Goal: Task Accomplishment & Management: Manage account settings

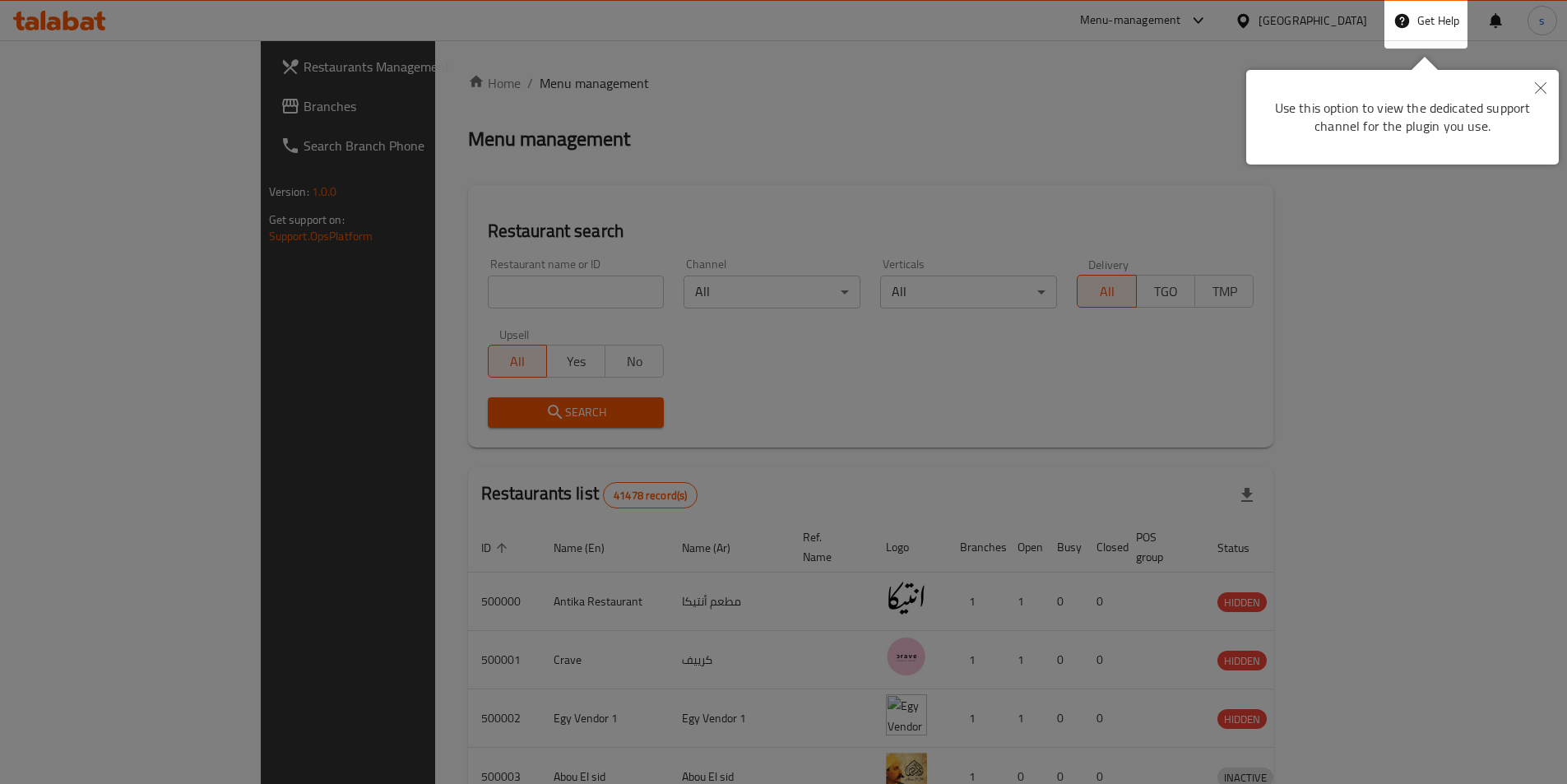
click at [1352, 13] on div at bounding box center [784, 613] width 1567 height 1227
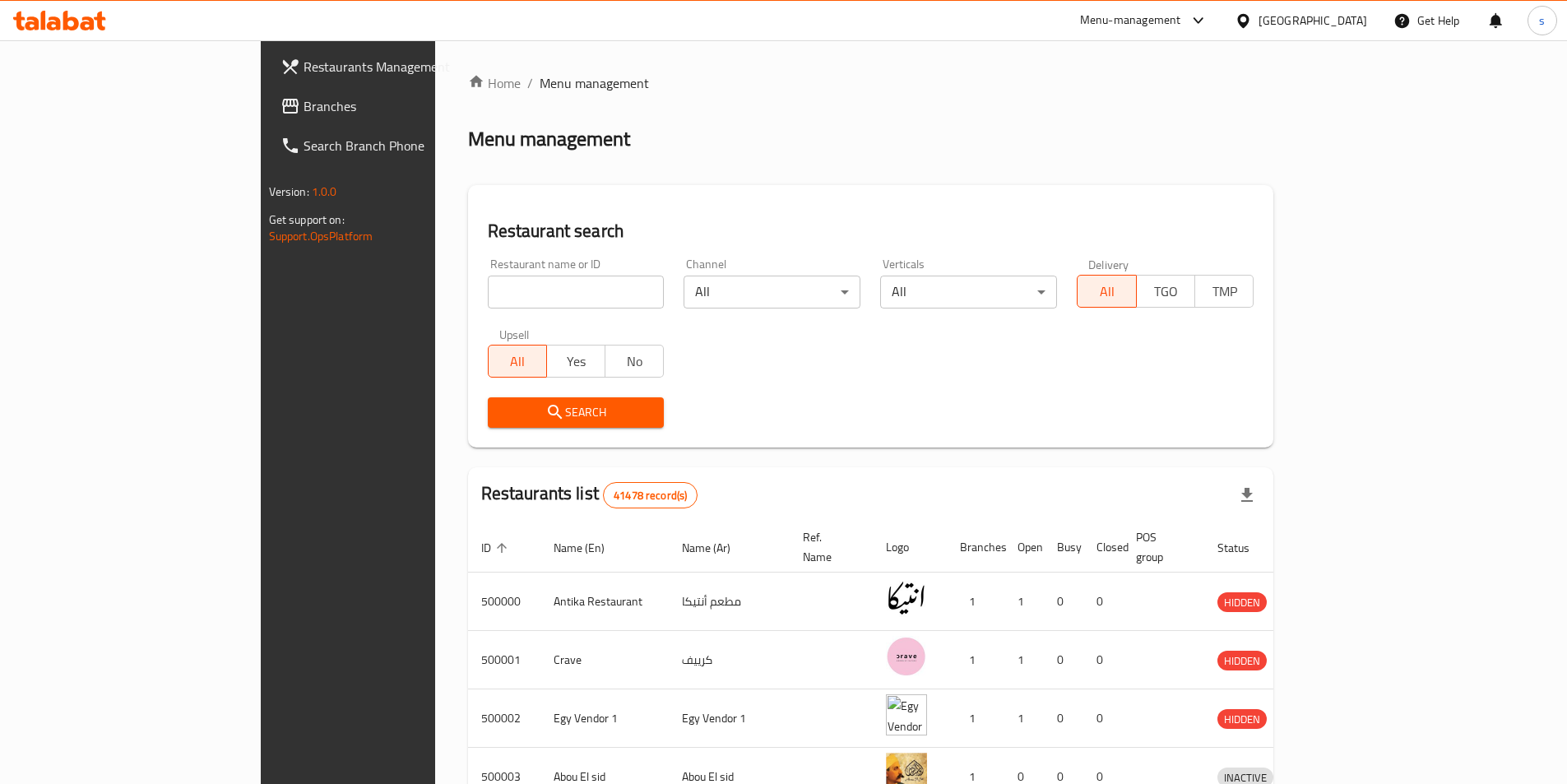
click at [1338, 17] on div "Egypt" at bounding box center [1313, 21] width 109 height 18
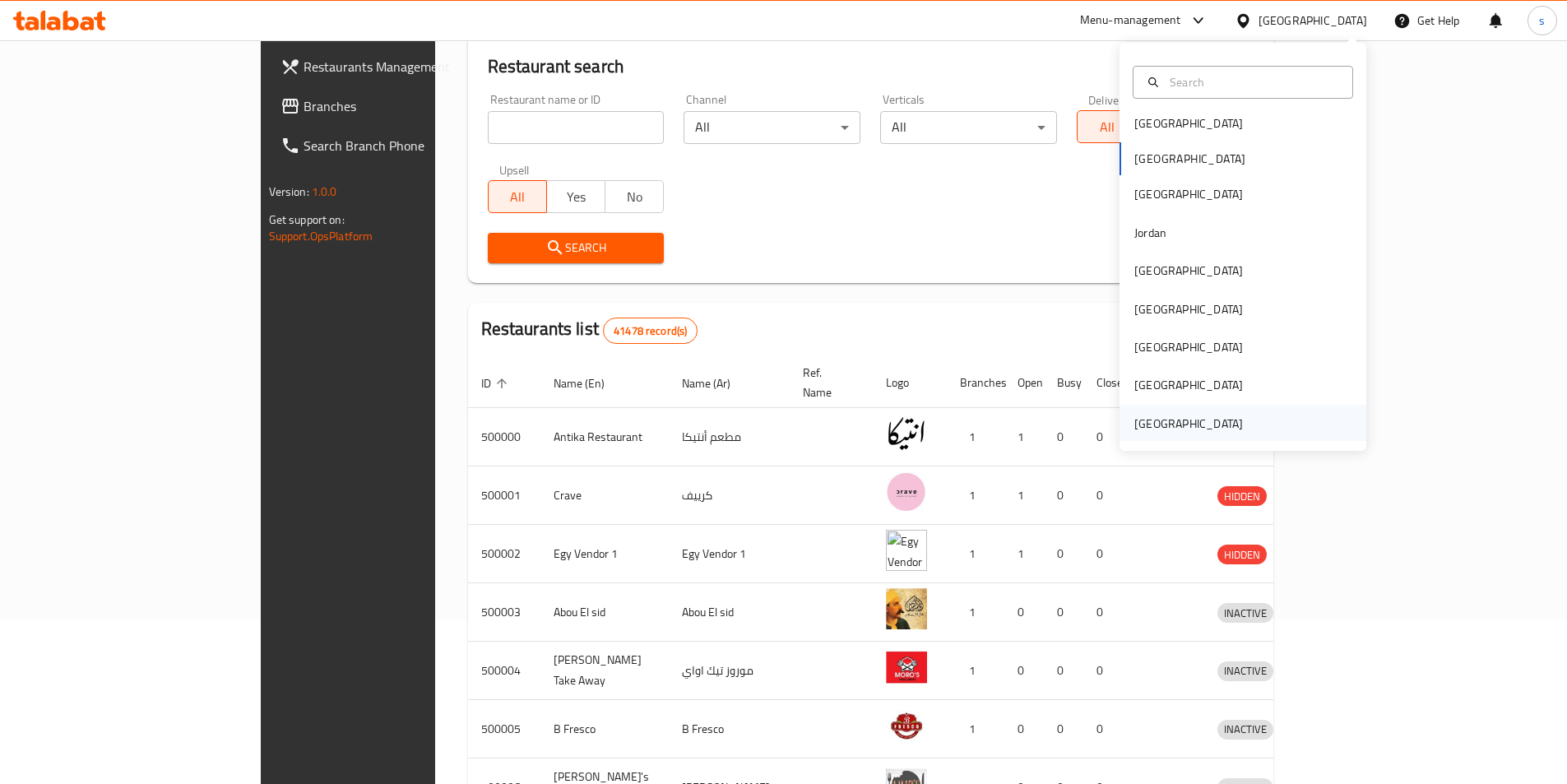
scroll to position [9, 0]
click at [1195, 415] on div "[GEOGRAPHIC_DATA]" at bounding box center [1189, 422] width 109 height 18
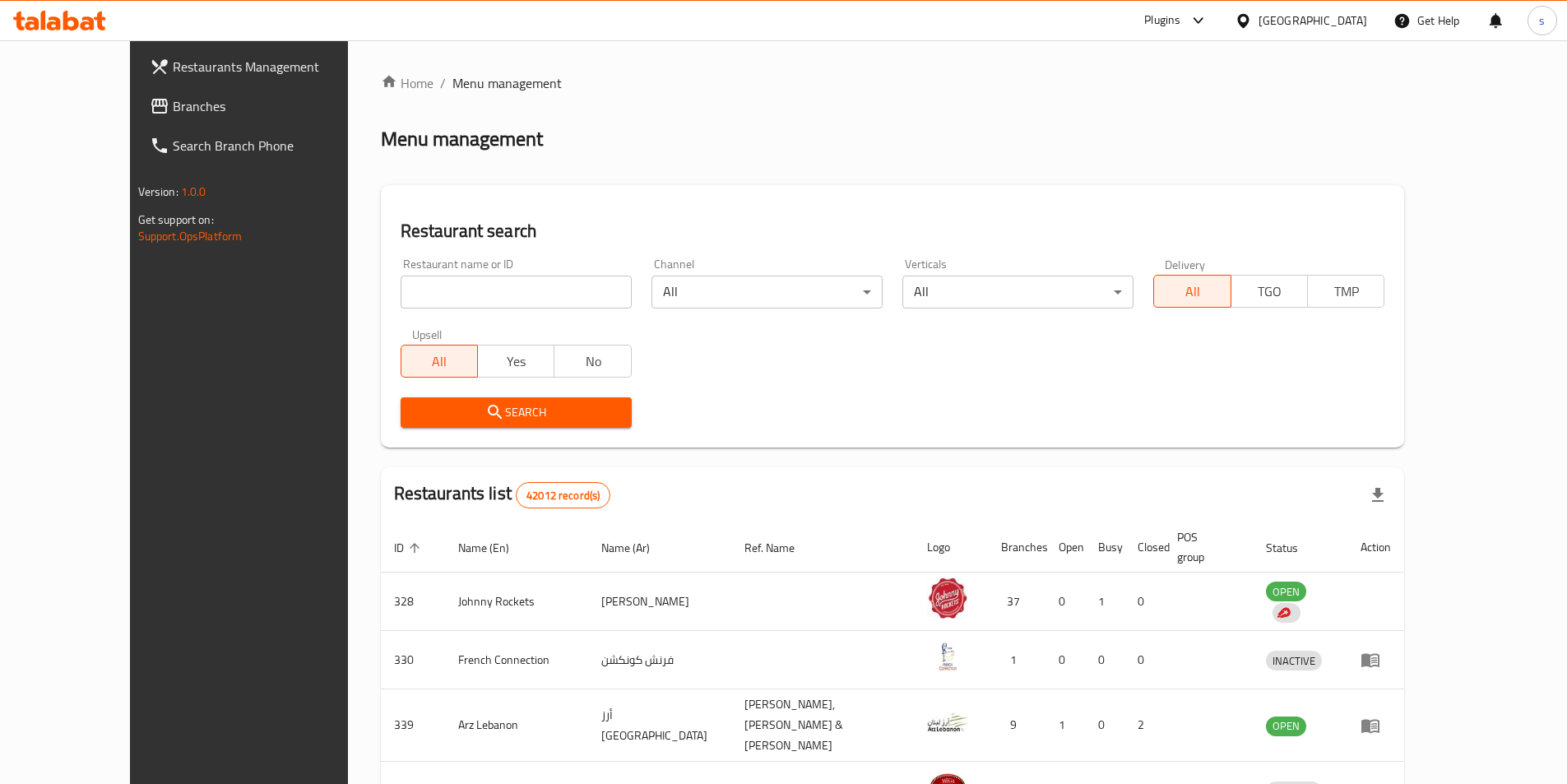
click at [446, 292] on input "search" at bounding box center [516, 292] width 231 height 33
paste input "4155"
type input "4155"
click button "Search" at bounding box center [516, 412] width 231 height 30
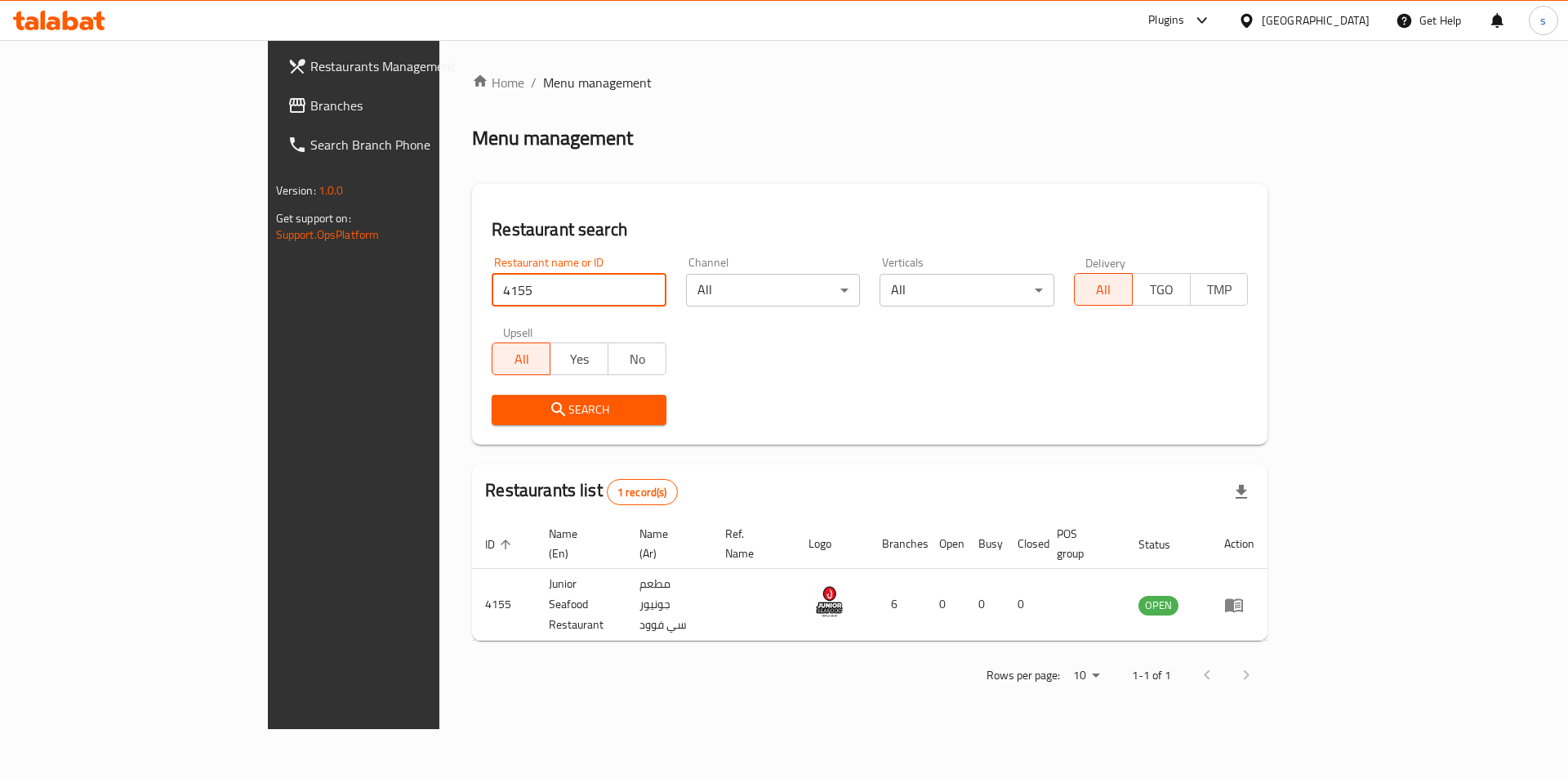
click at [504, 408] on span "Search" at bounding box center [578, 410] width 149 height 20
click at [311, 112] on span "Branches" at bounding box center [414, 105] width 207 height 19
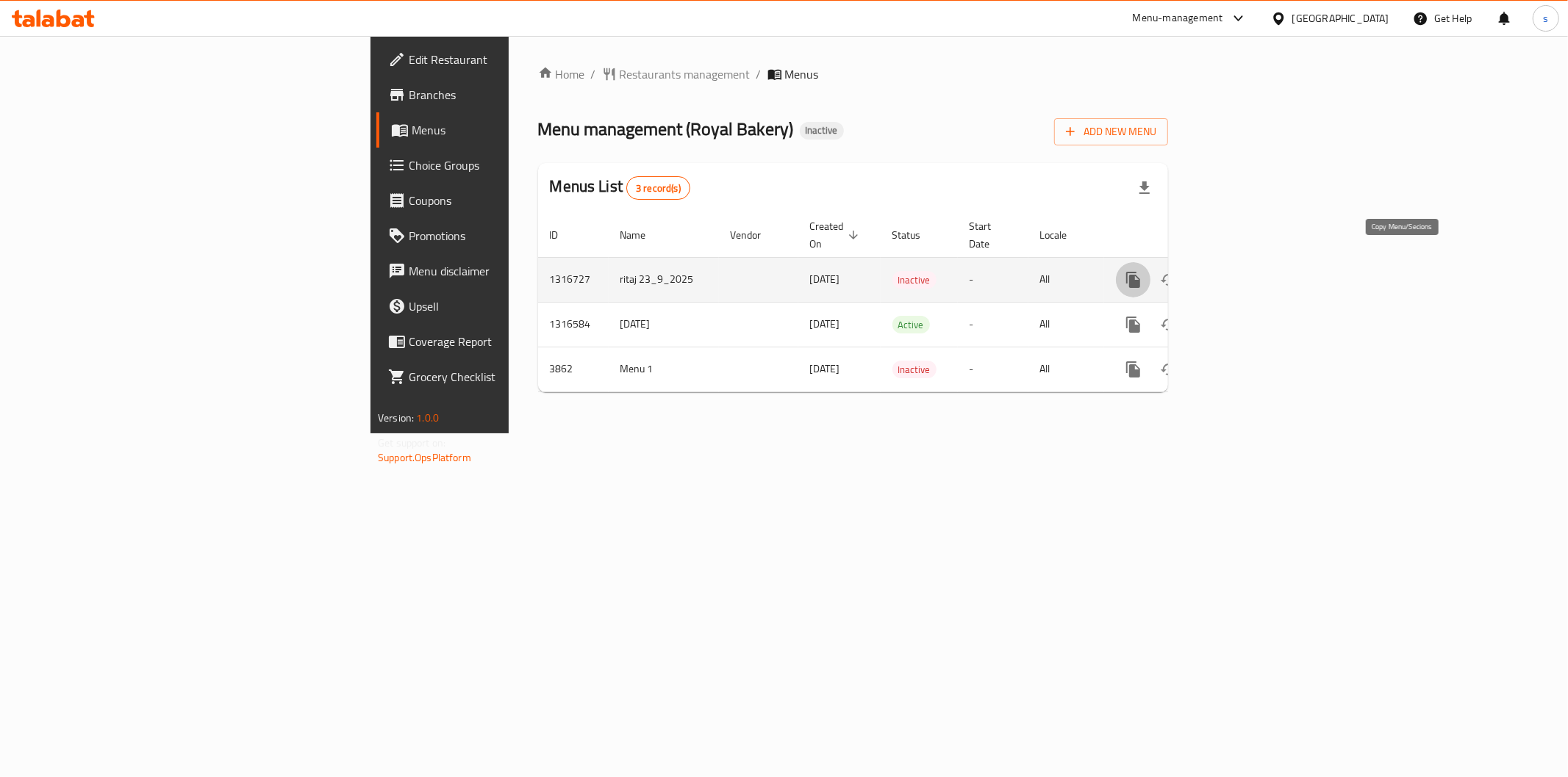
click at [1140, 272] on icon "more" at bounding box center [1133, 280] width 14 height 16
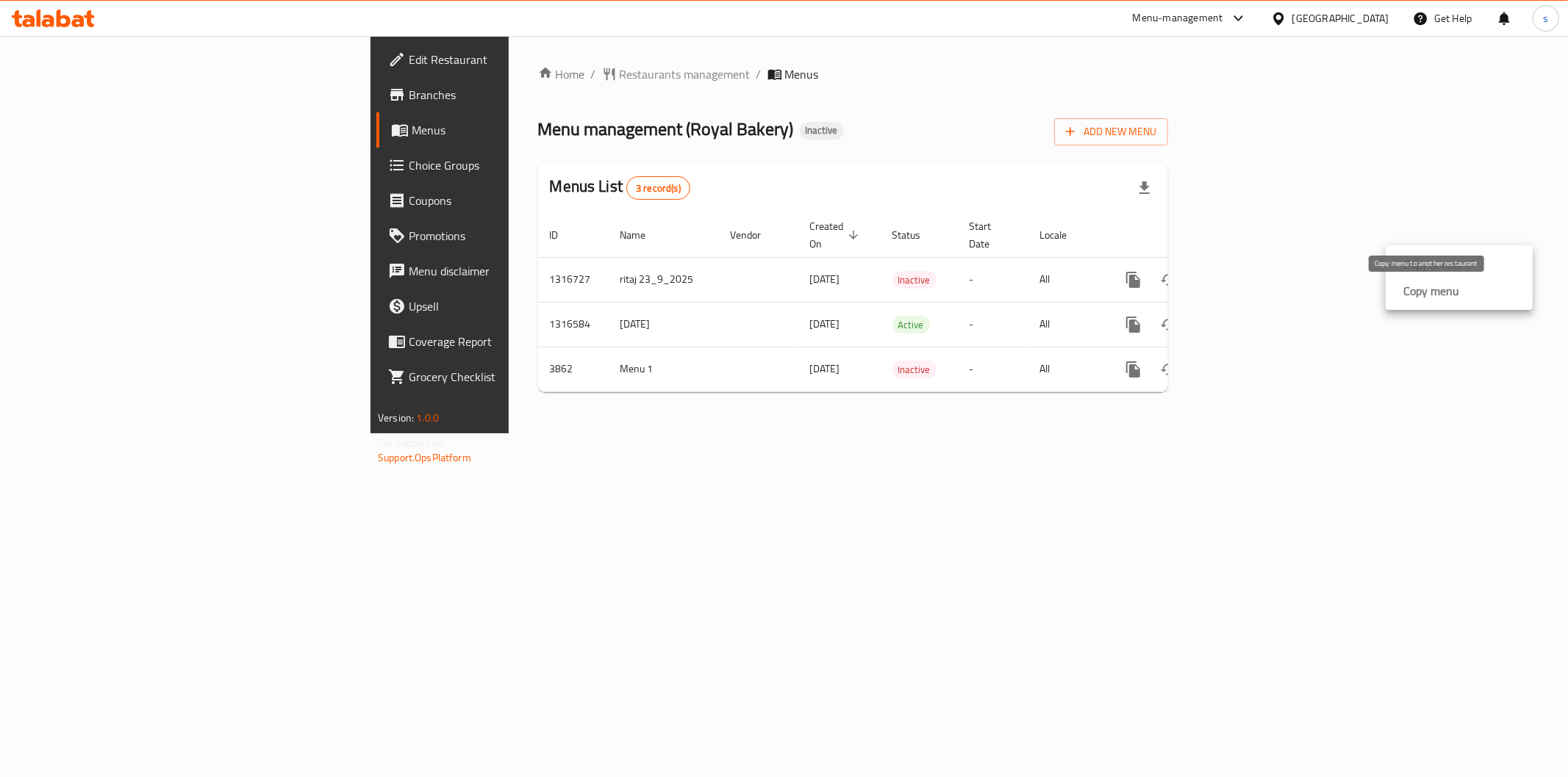
click at [1419, 289] on strong "Copy menu" at bounding box center [1431, 290] width 56 height 17
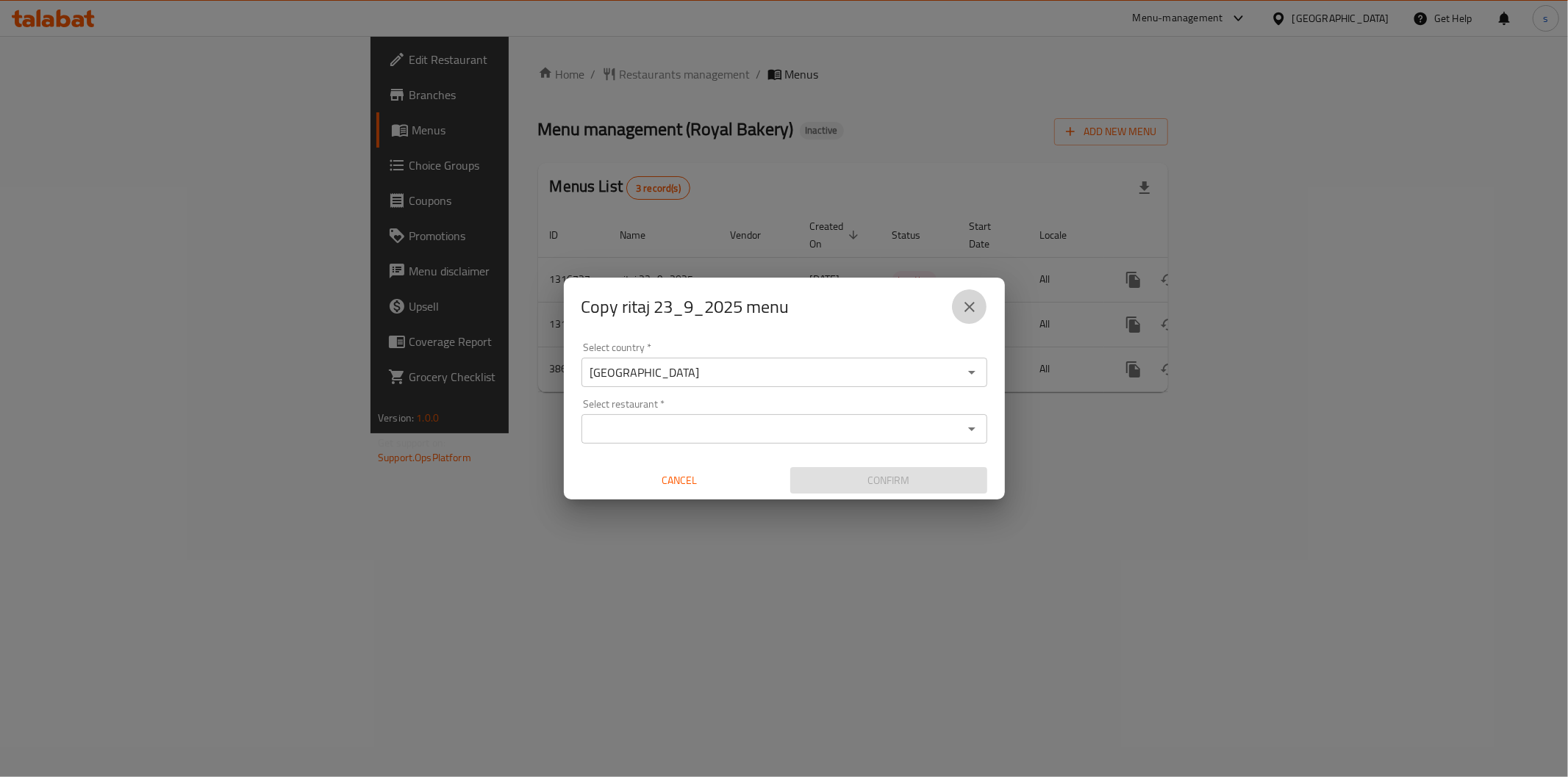
click at [971, 318] on button "close" at bounding box center [969, 307] width 35 height 35
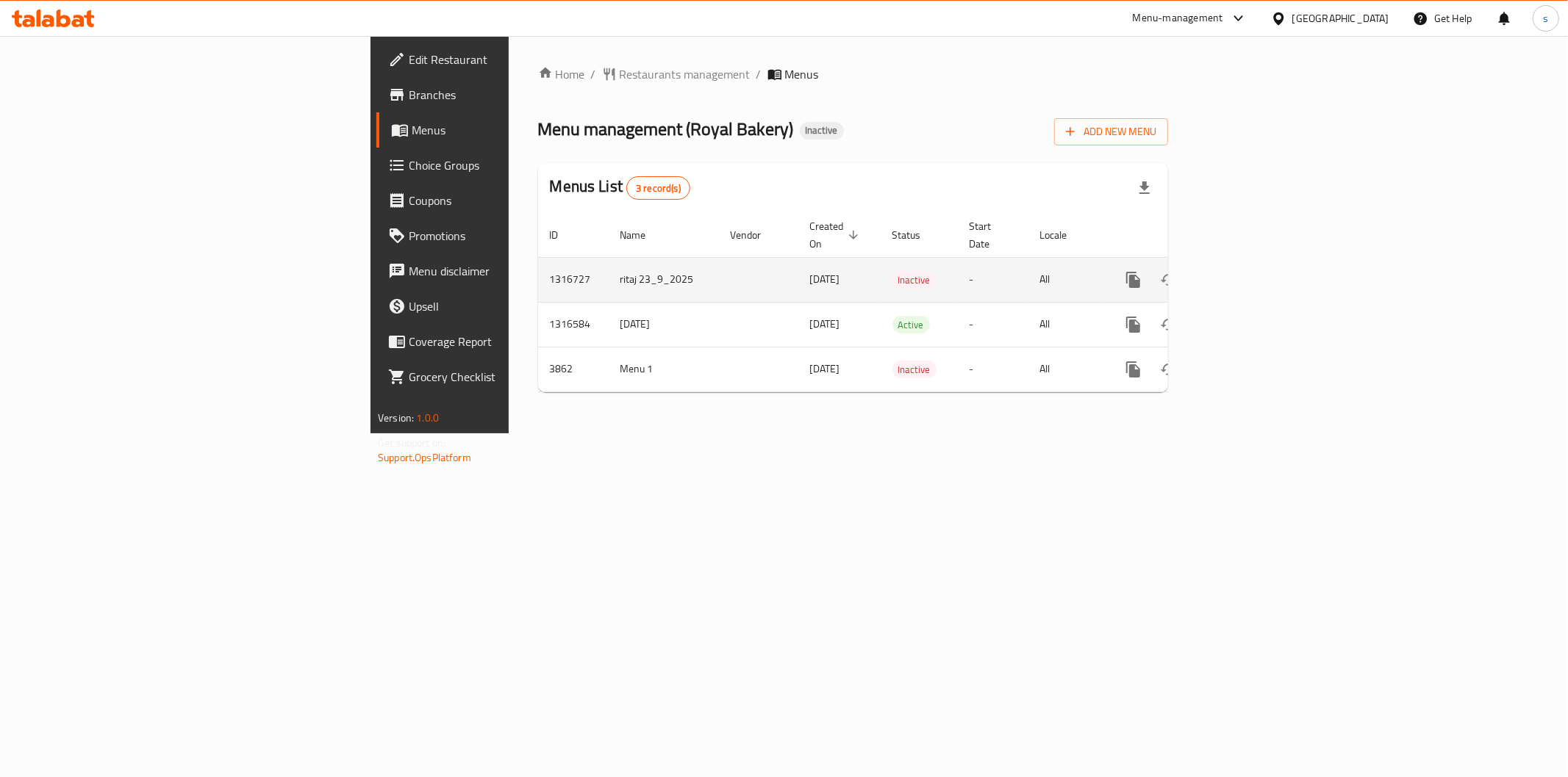
click at [609, 266] on td "ritaj 23_9_2025" at bounding box center [664, 280] width 110 height 45
click at [1248, 271] on icon "enhanced table" at bounding box center [1239, 280] width 17 height 17
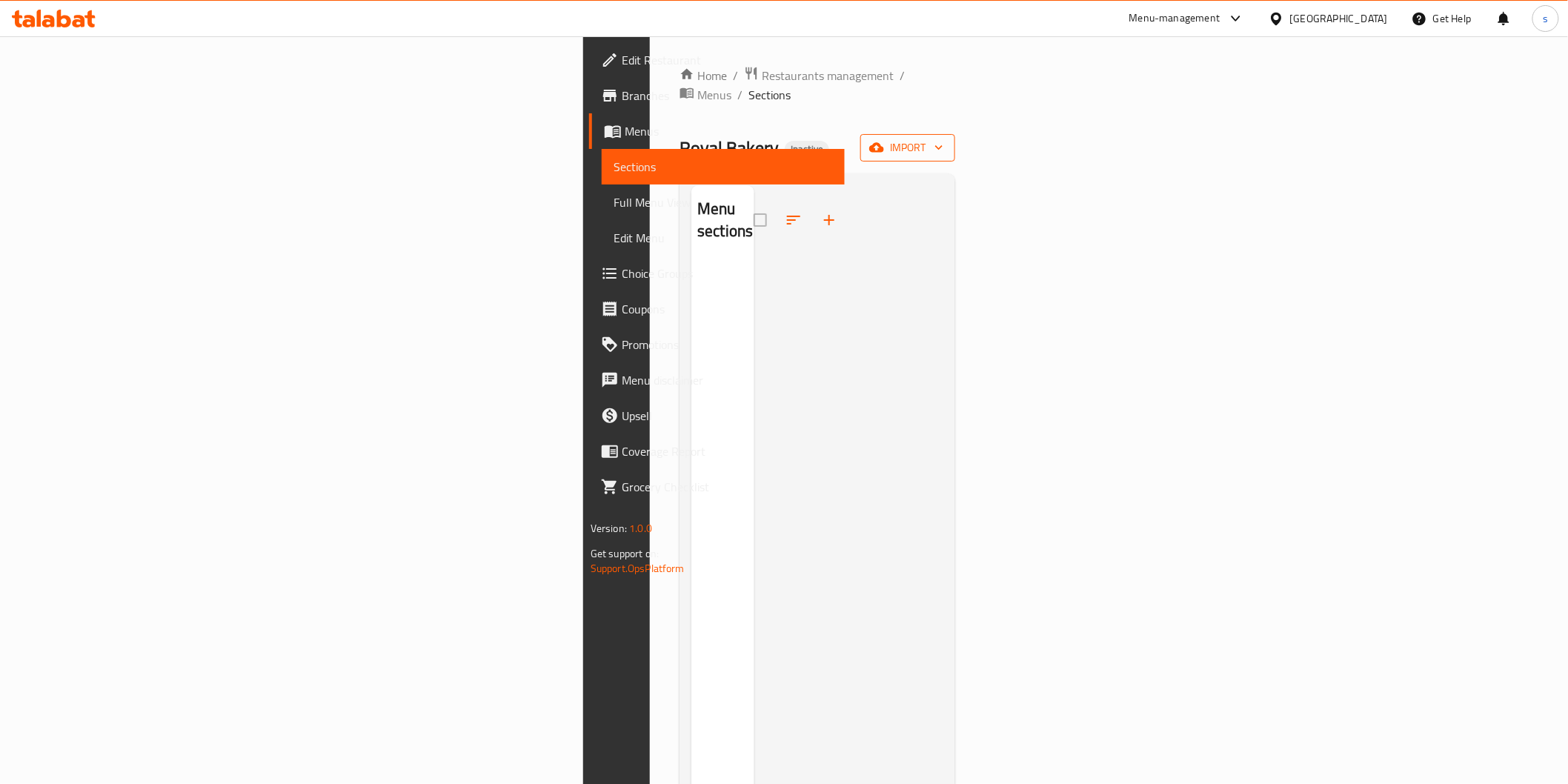
click at [944, 139] on span "import" at bounding box center [908, 148] width 71 height 18
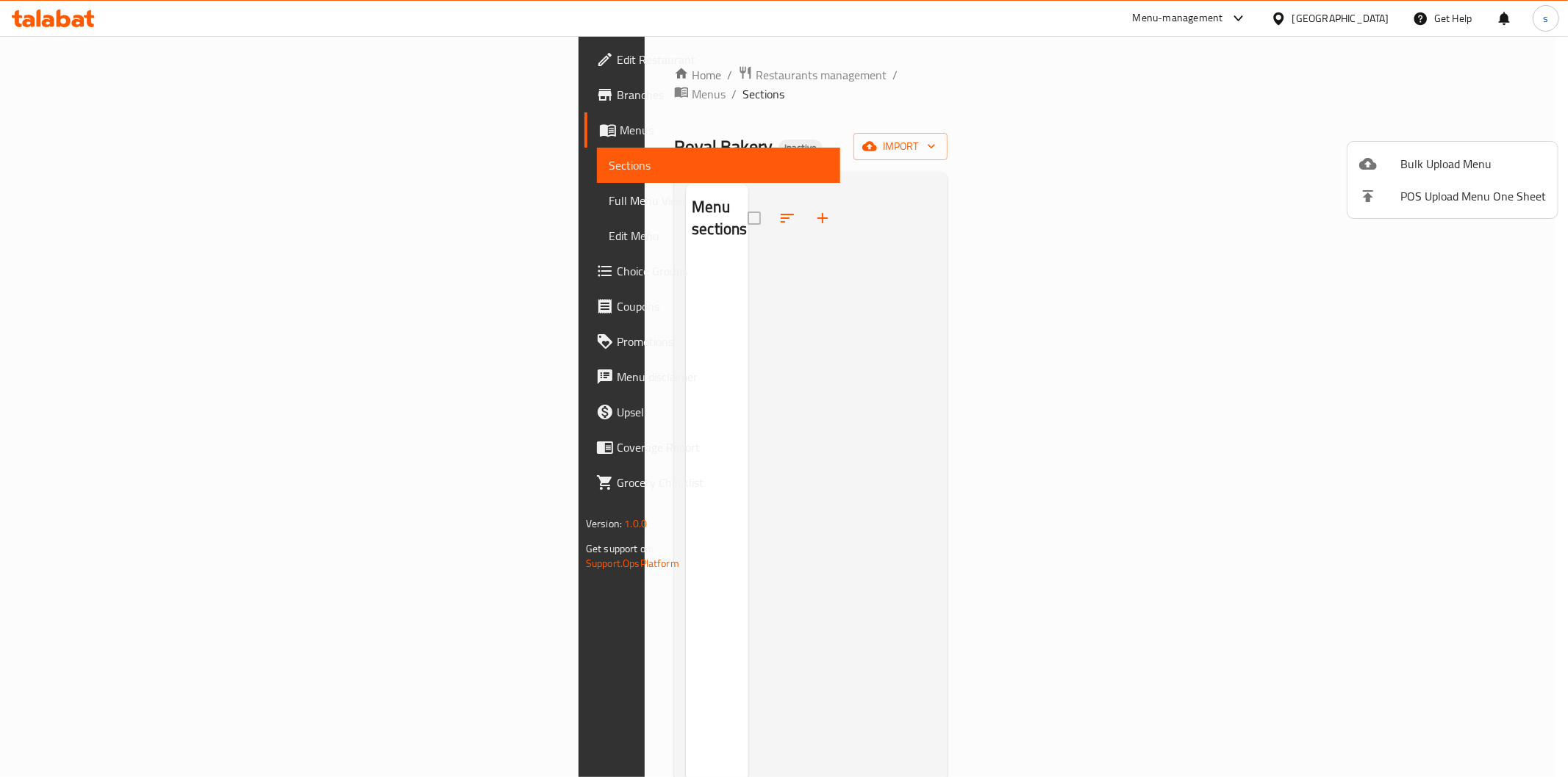
click at [1171, 114] on div at bounding box center [784, 388] width 1568 height 777
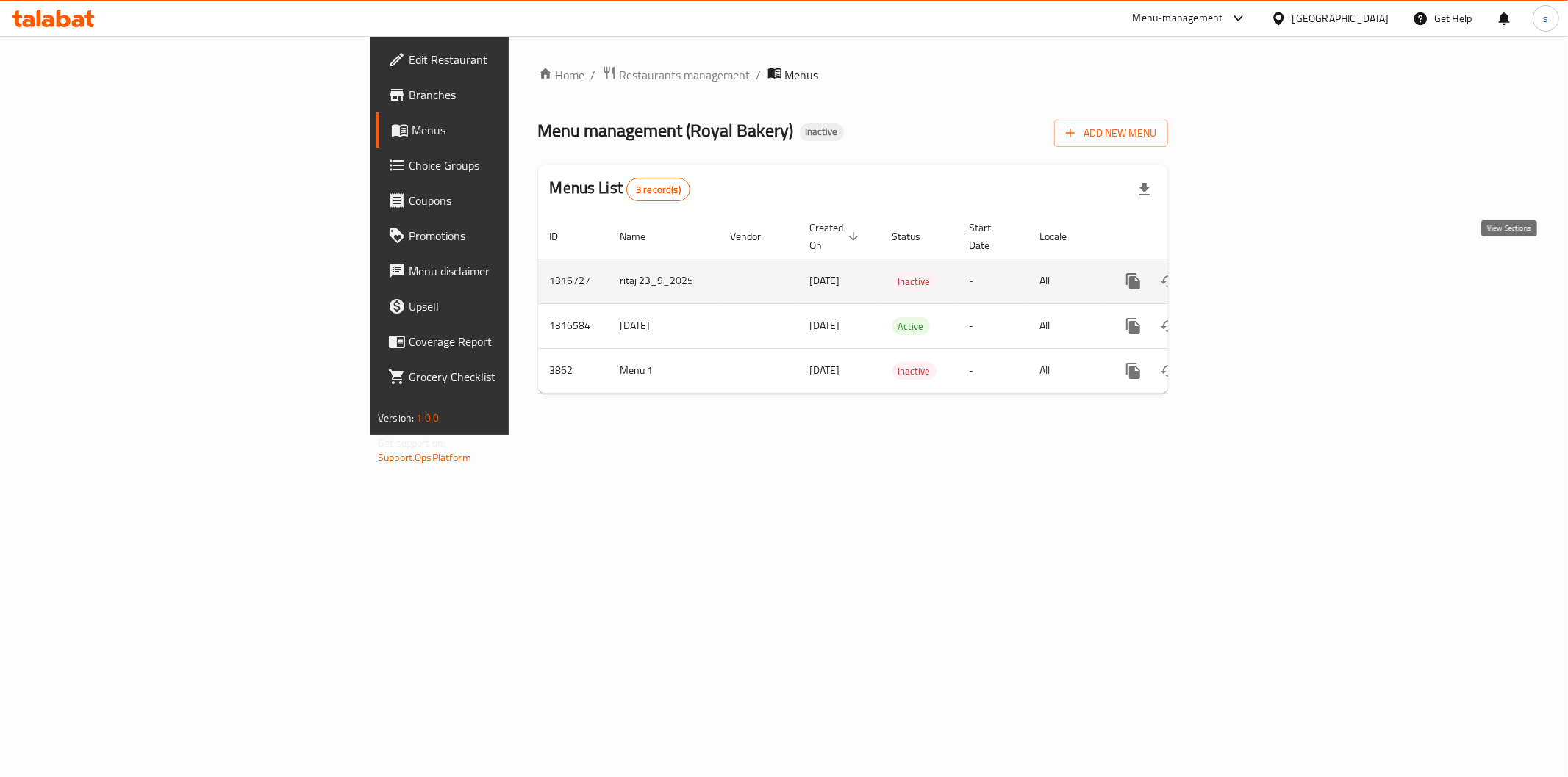
click at [1248, 273] on icon "enhanced table" at bounding box center [1239, 281] width 17 height 17
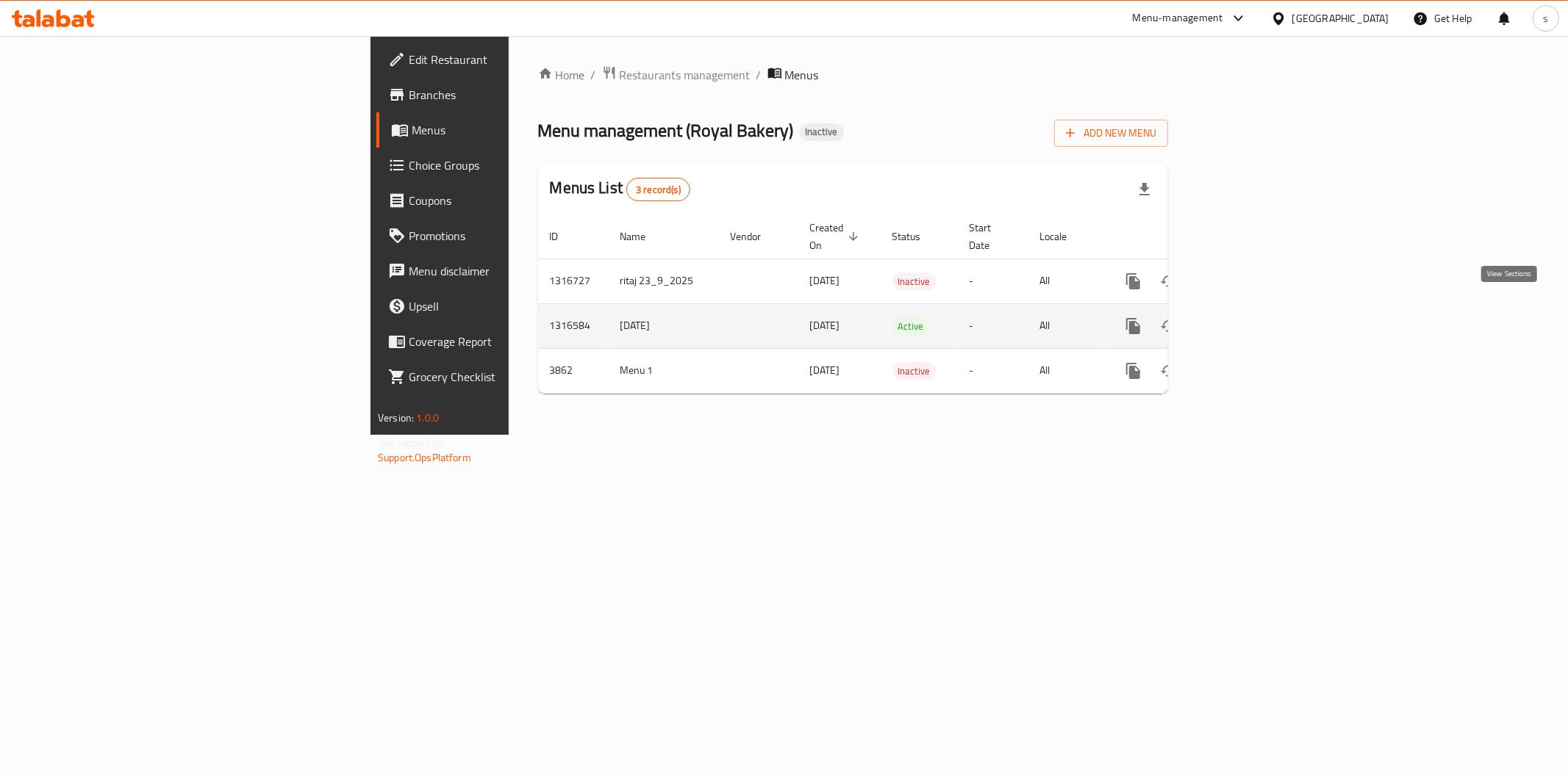
click at [1248, 317] on icon "enhanced table" at bounding box center [1239, 326] width 17 height 17
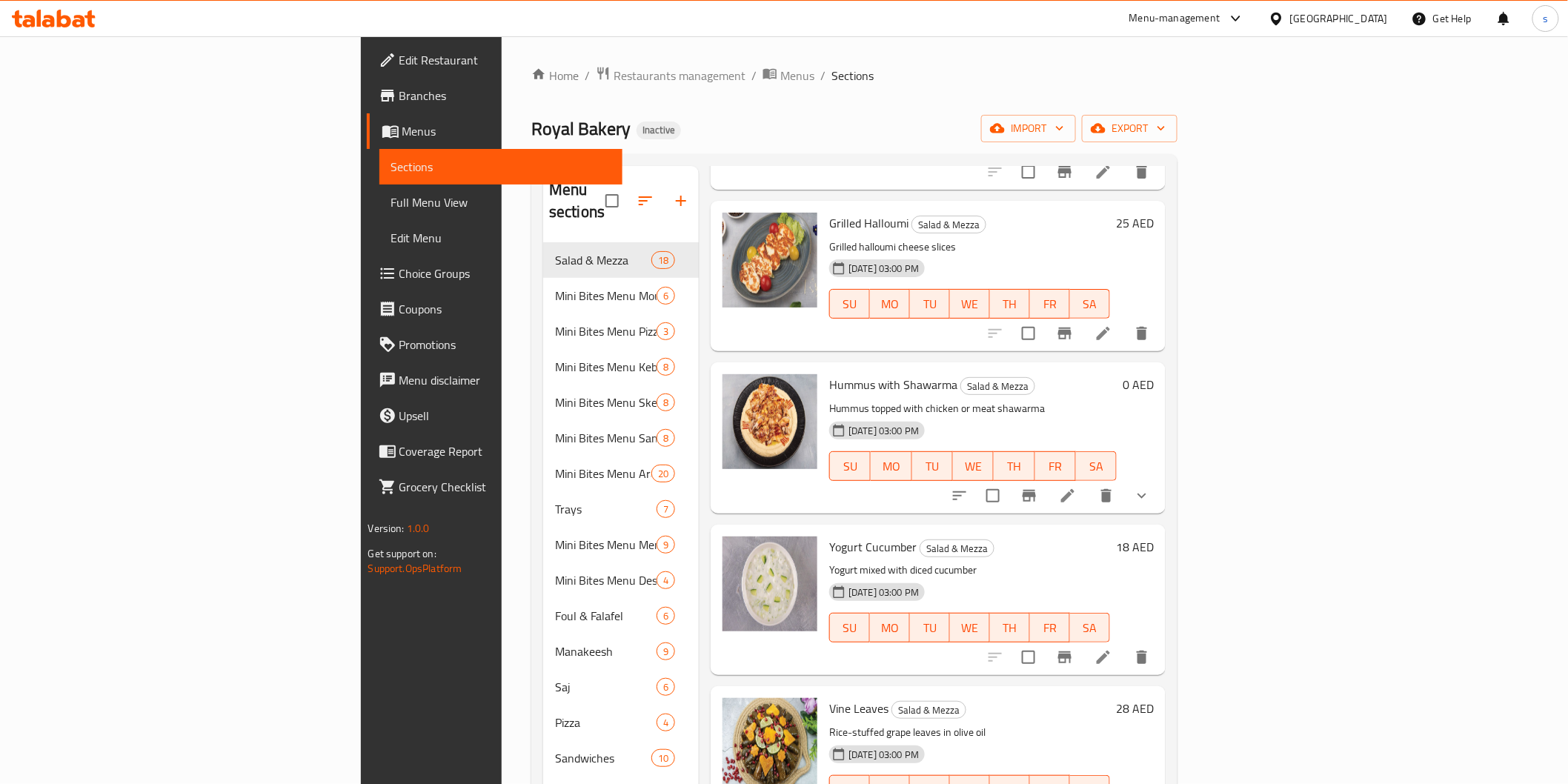
scroll to position [2165, 0]
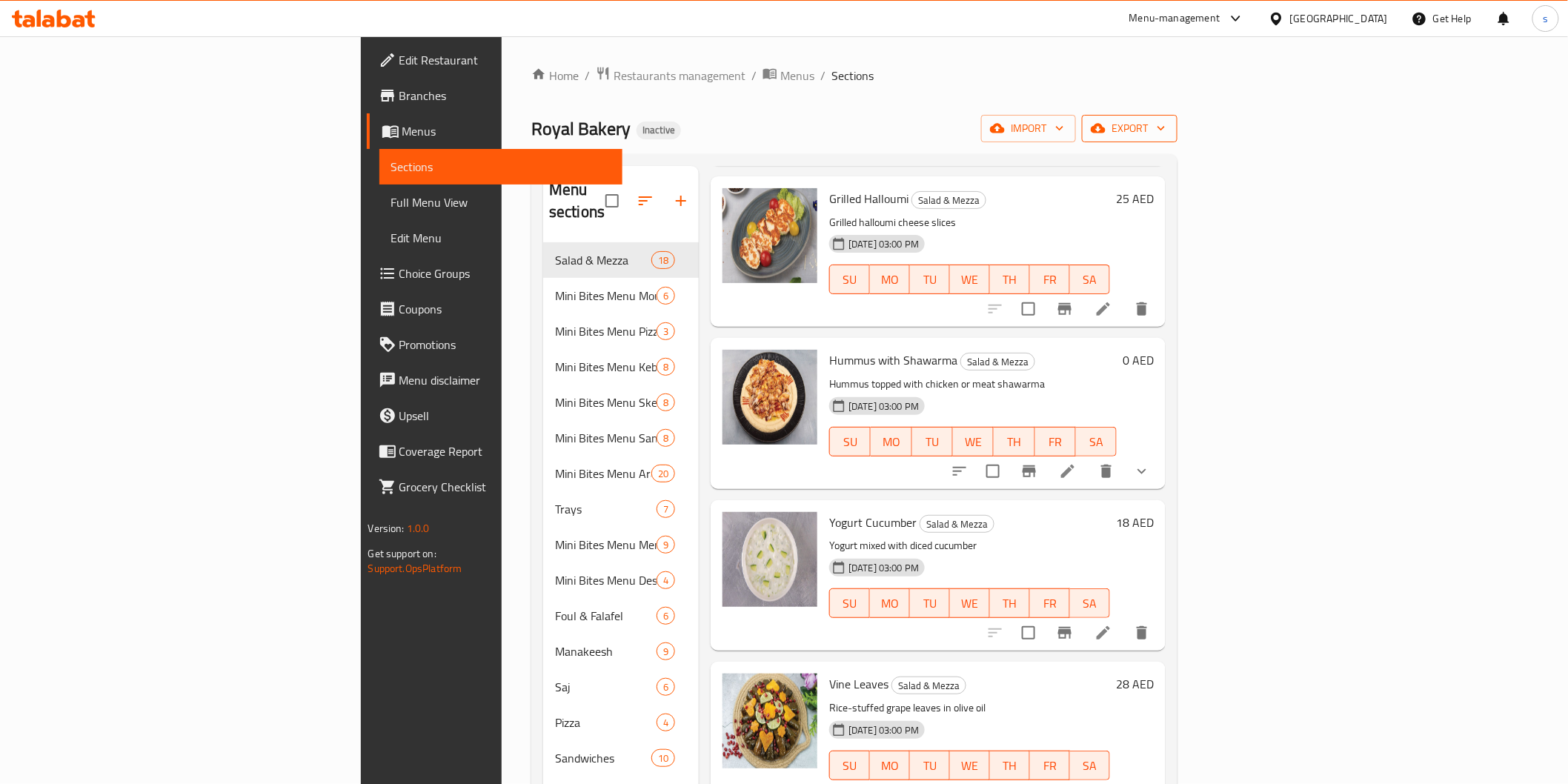
click at [1105, 134] on icon "button" at bounding box center [1098, 129] width 15 height 10
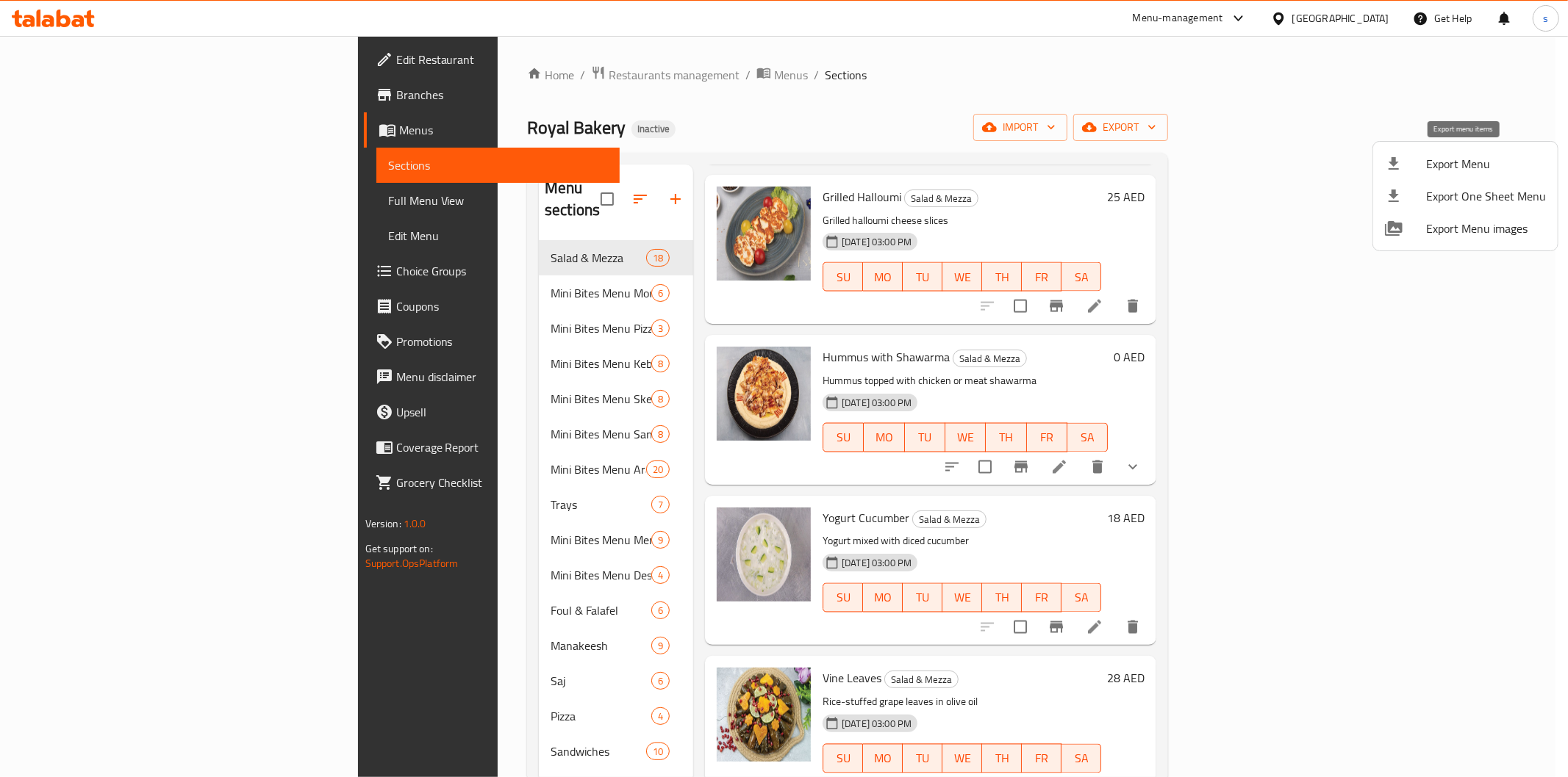
click at [1431, 170] on span "Export Menu" at bounding box center [1487, 164] width 120 height 17
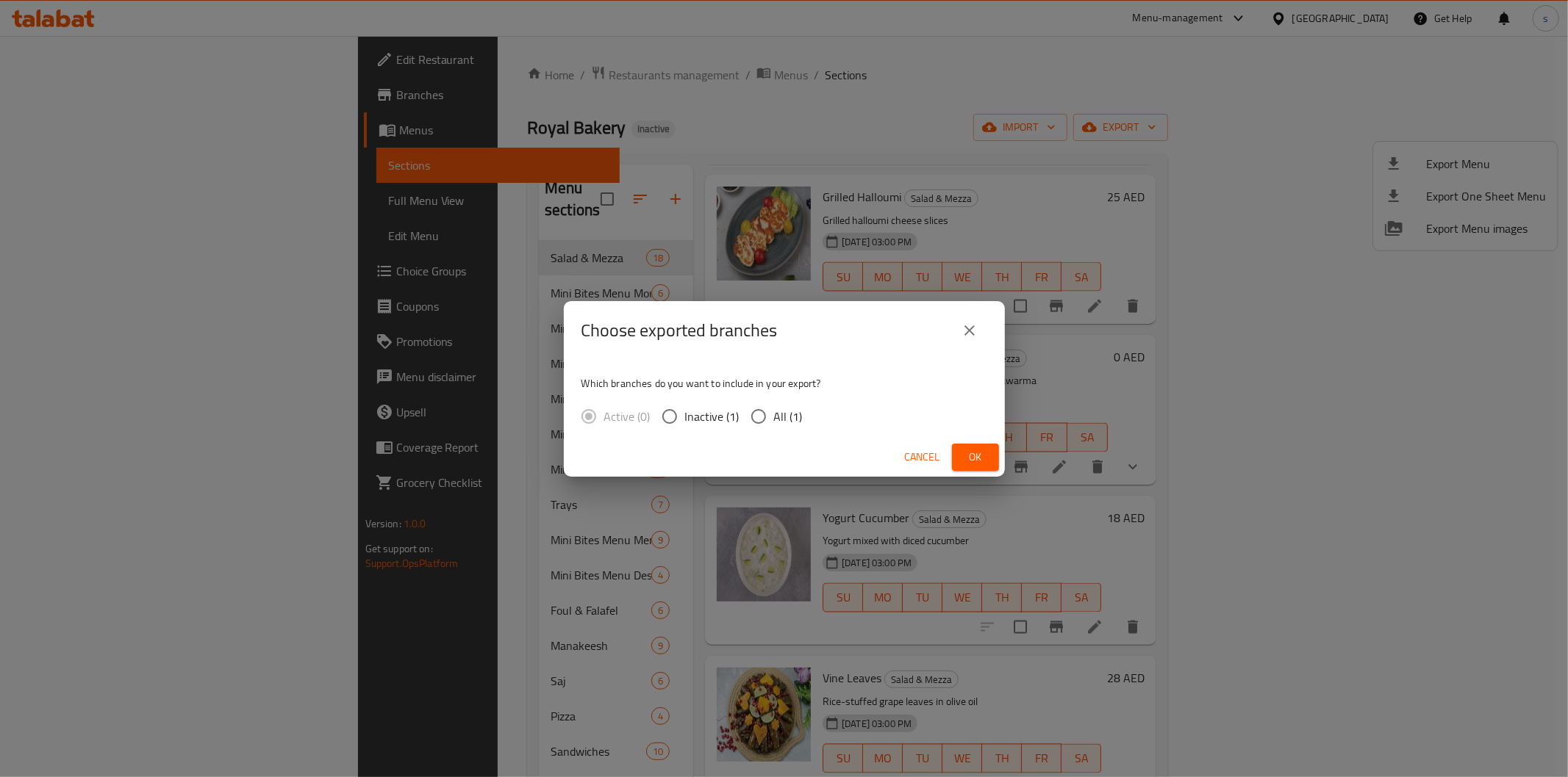
click at [776, 416] on span "All (1)" at bounding box center [788, 416] width 29 height 17
click at [774, 416] on input "All (1)" at bounding box center [758, 417] width 31 height 31
radio input "true"
click at [959, 452] on button "Ok" at bounding box center [975, 457] width 47 height 27
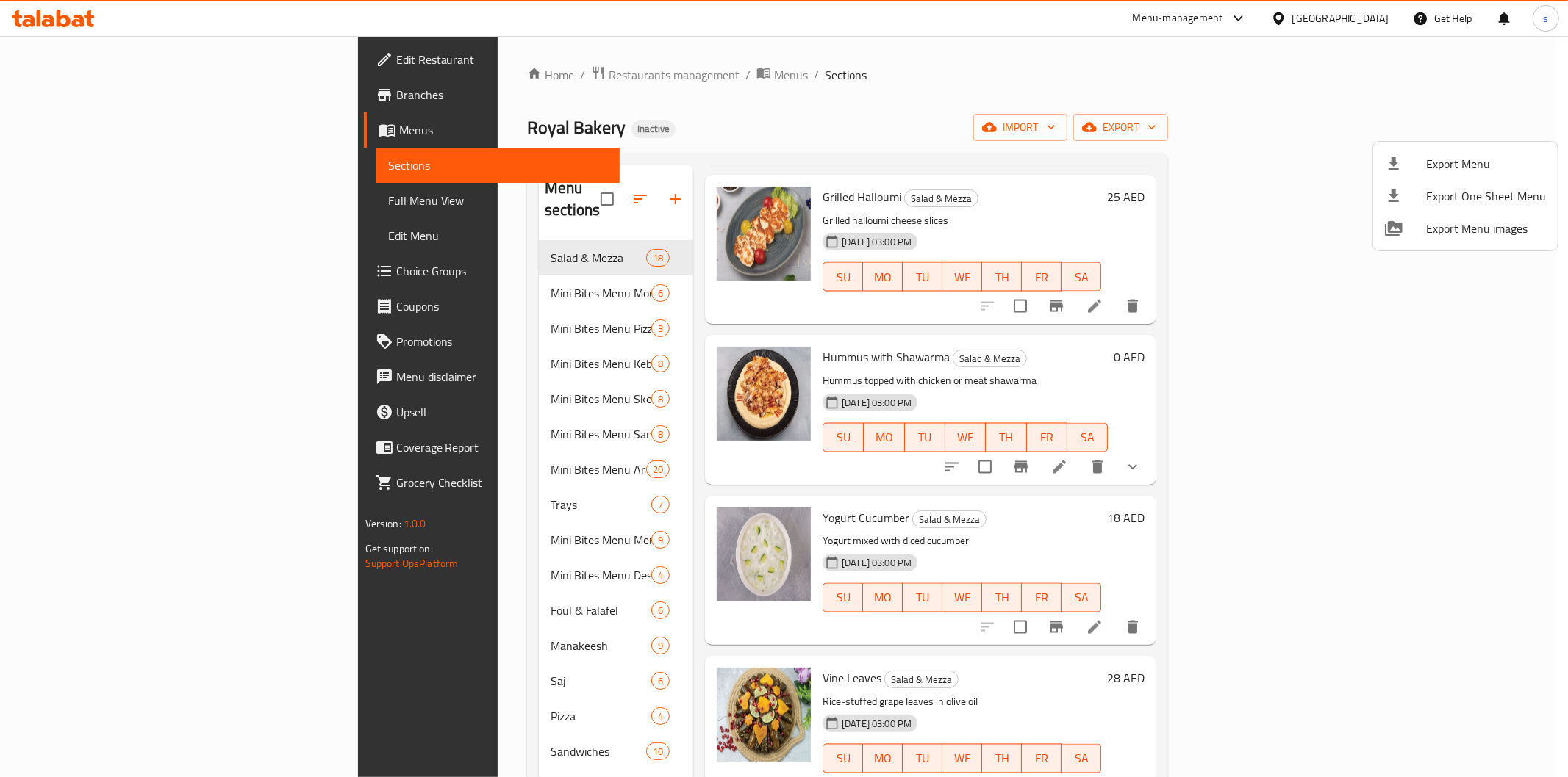
click at [85, 201] on div at bounding box center [784, 388] width 1568 height 777
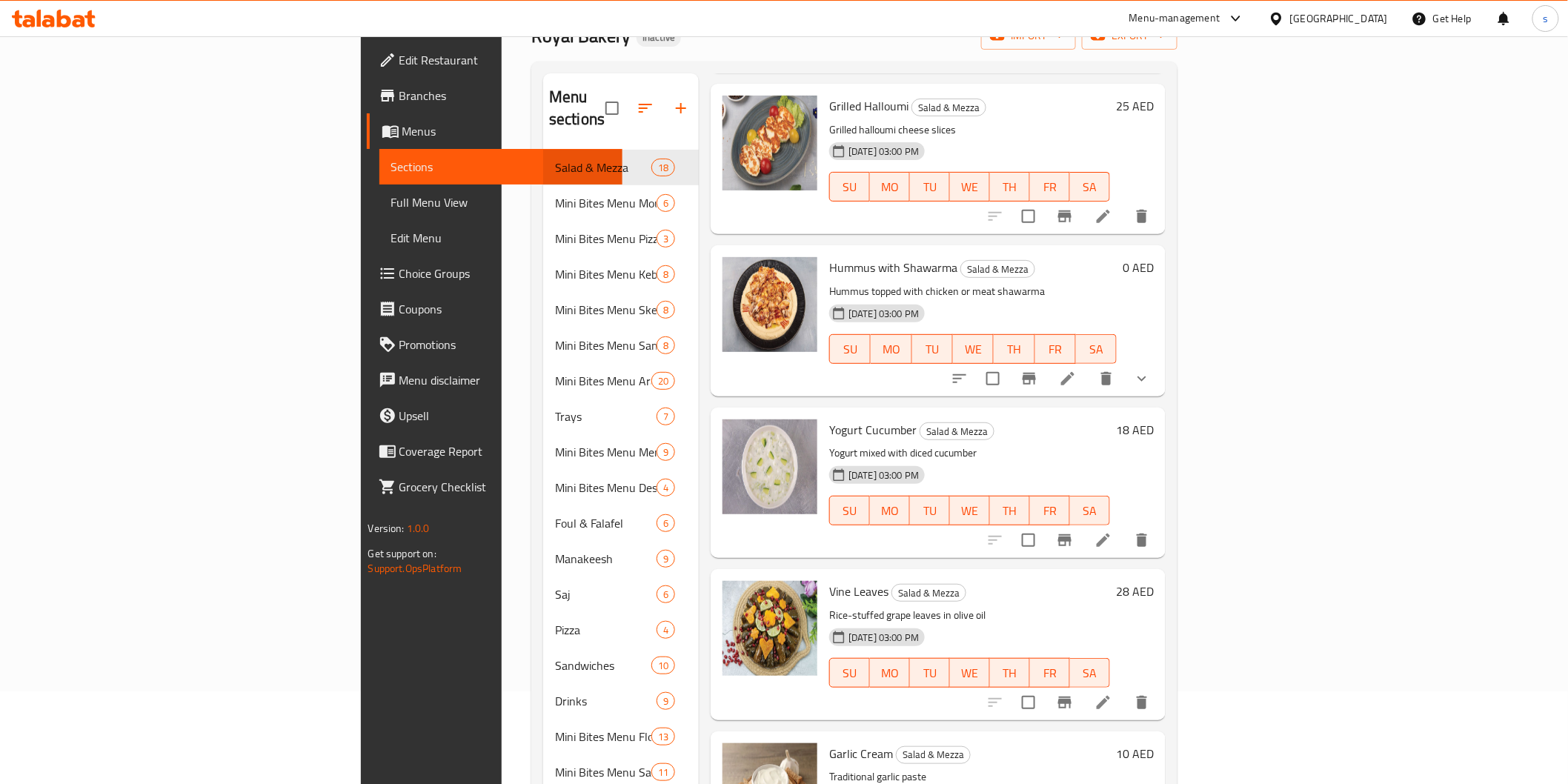
scroll to position [0, 0]
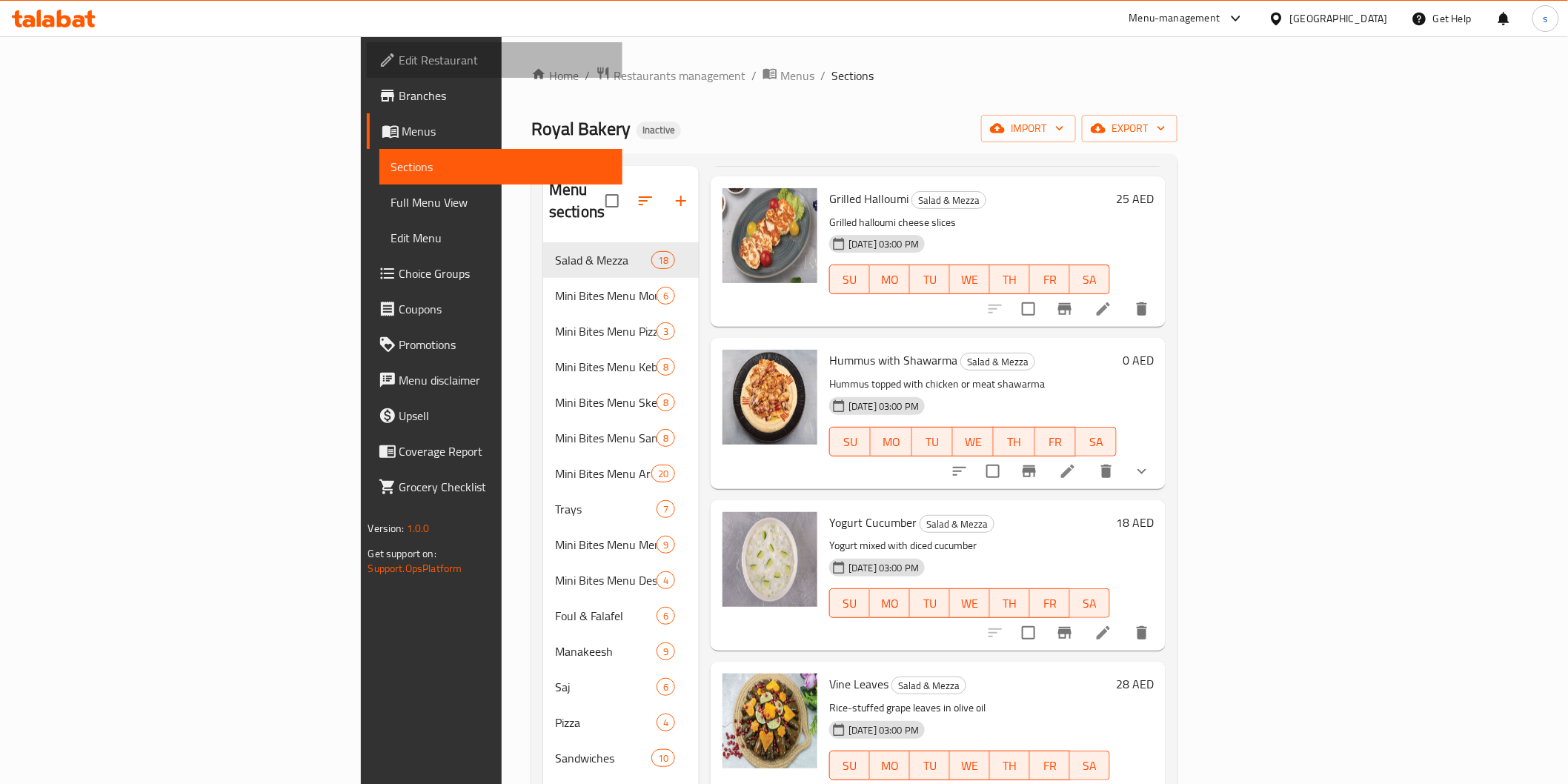
click at [400, 65] on span "Edit Restaurant" at bounding box center [505, 60] width 211 height 17
